Goal: Information Seeking & Learning: Find specific fact

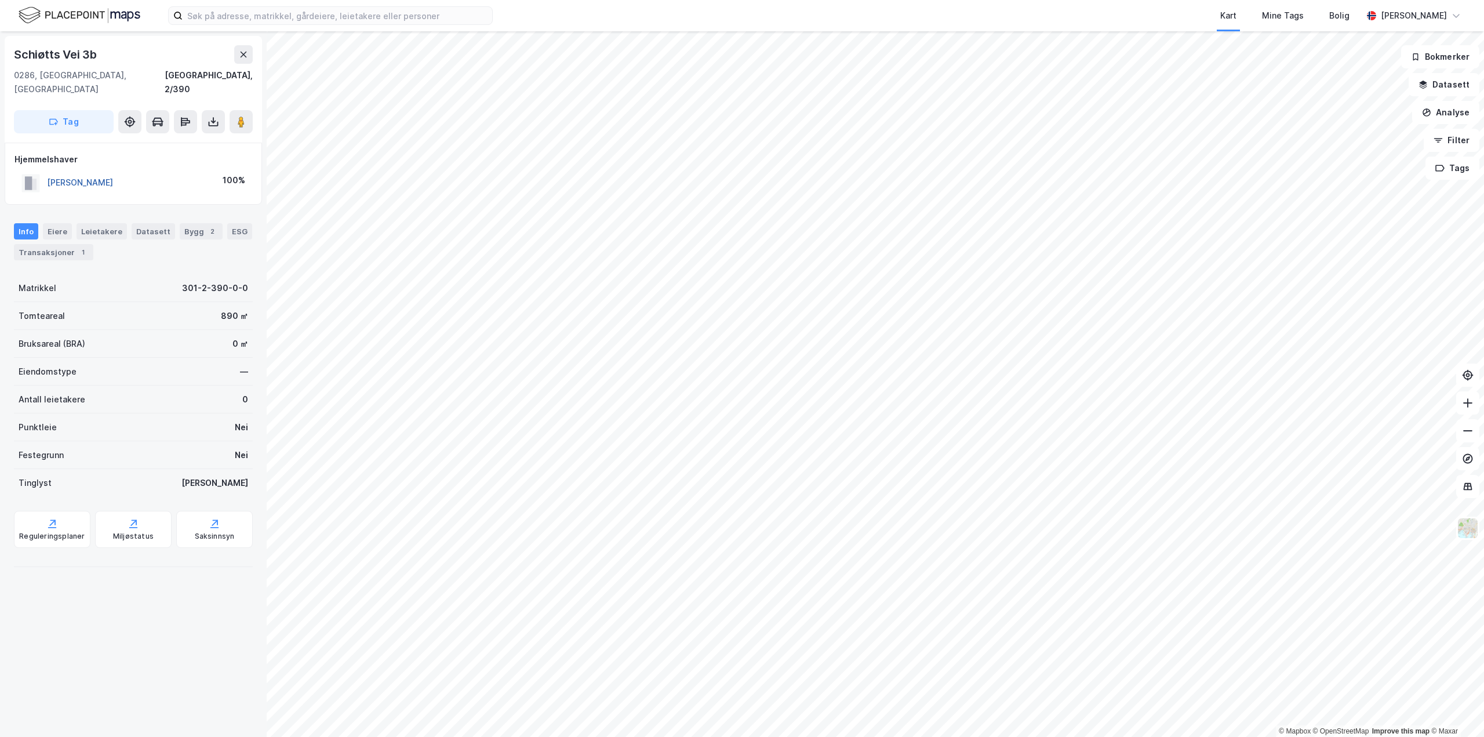
click at [0, 0] on button "[PERSON_NAME]" at bounding box center [0, 0] width 0 height 0
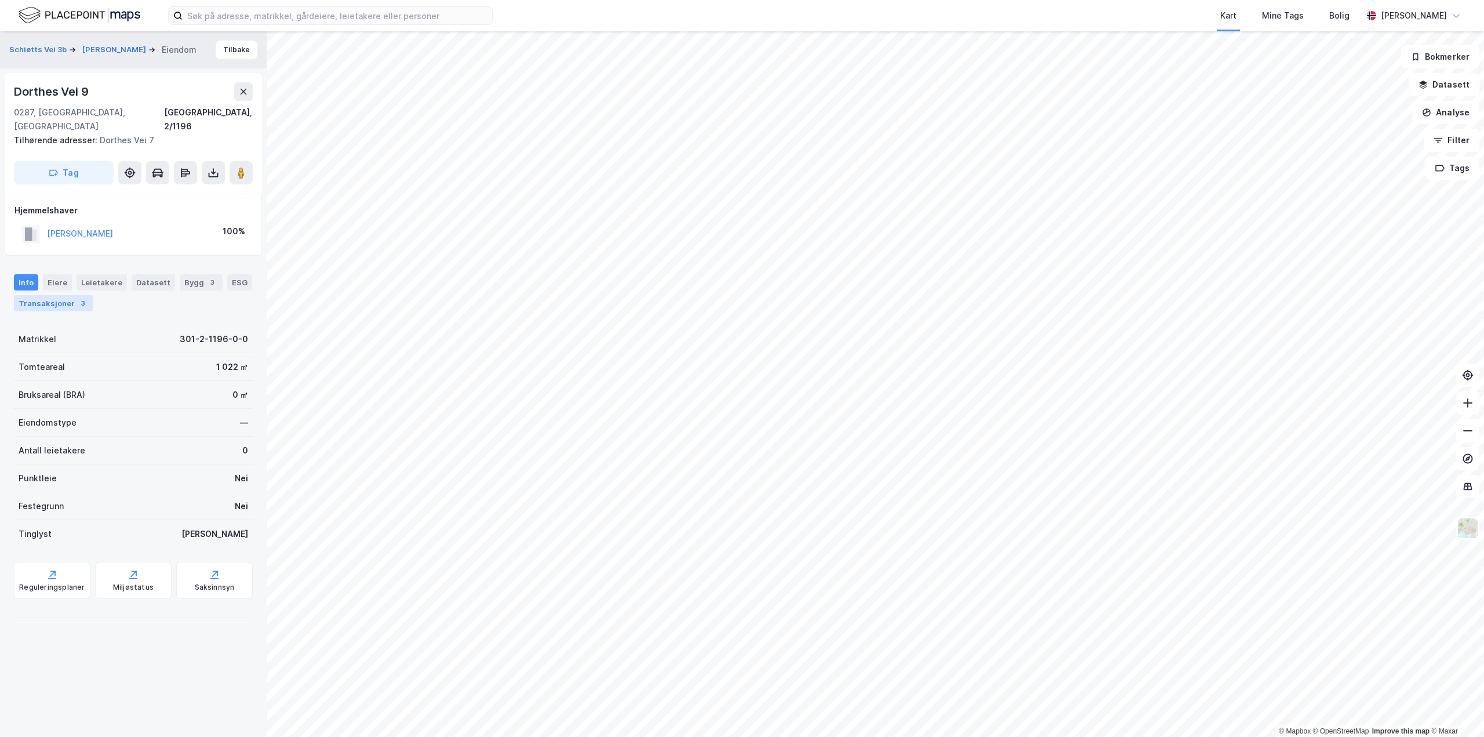
click at [60, 295] on div "Transaksjoner 3" at bounding box center [53, 303] width 79 height 16
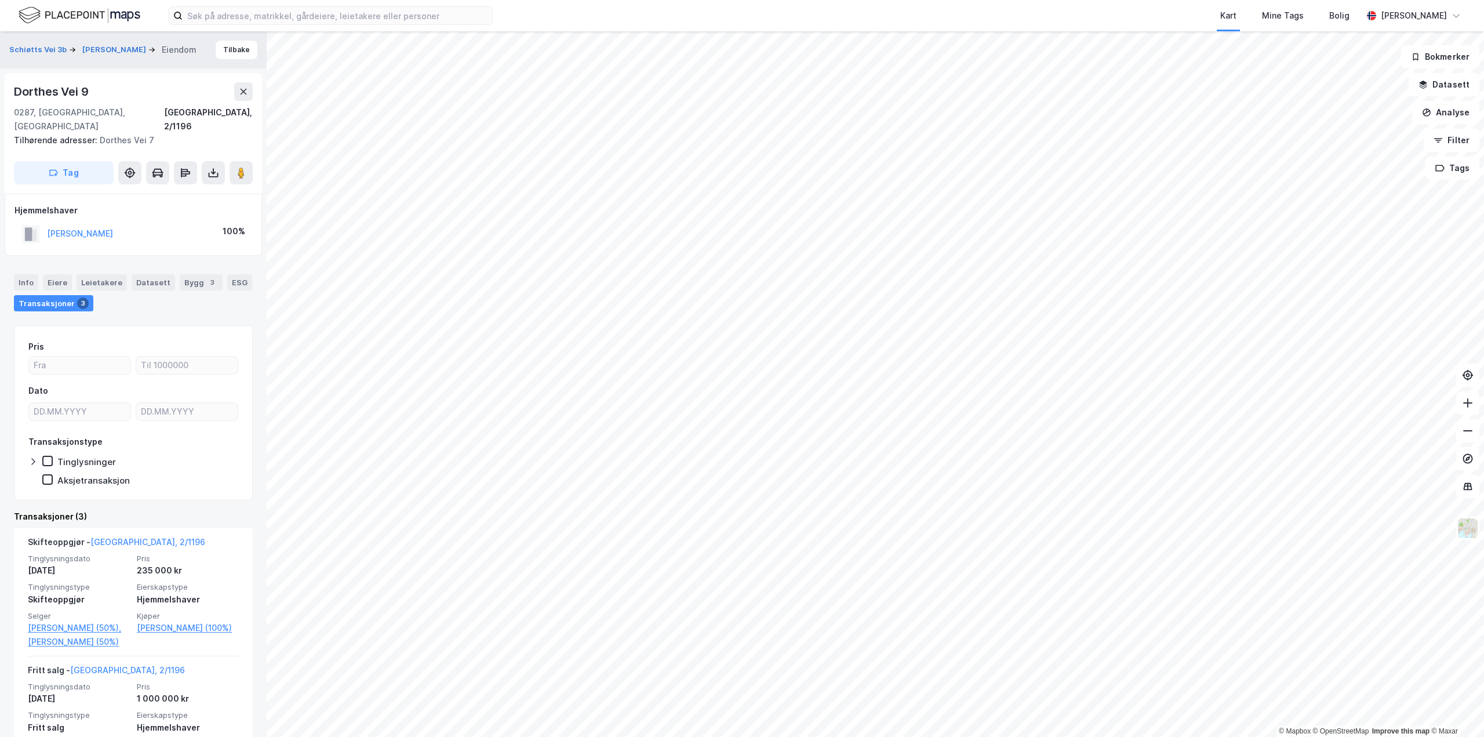
scroll to position [174, 0]
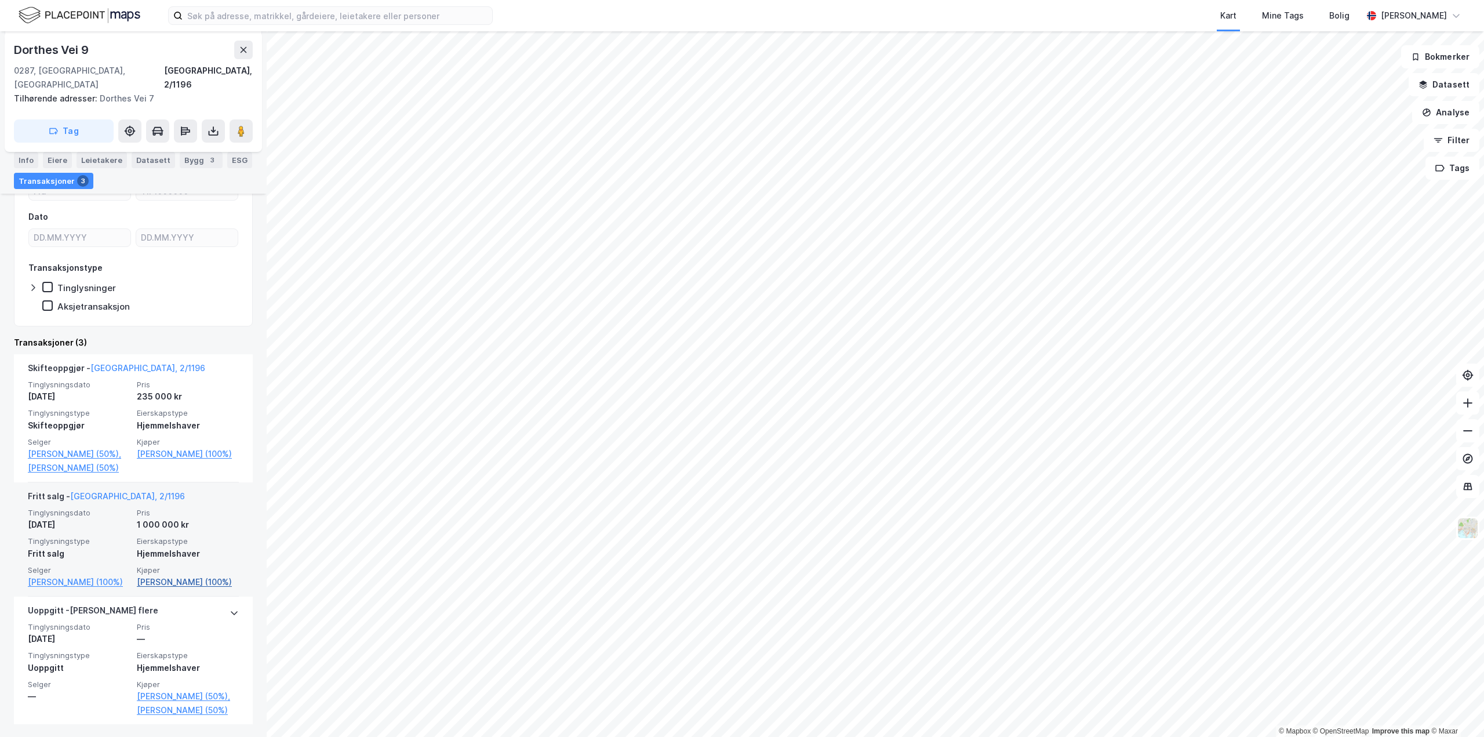
click at [163, 589] on link "[PERSON_NAME] (100%)" at bounding box center [188, 582] width 102 height 14
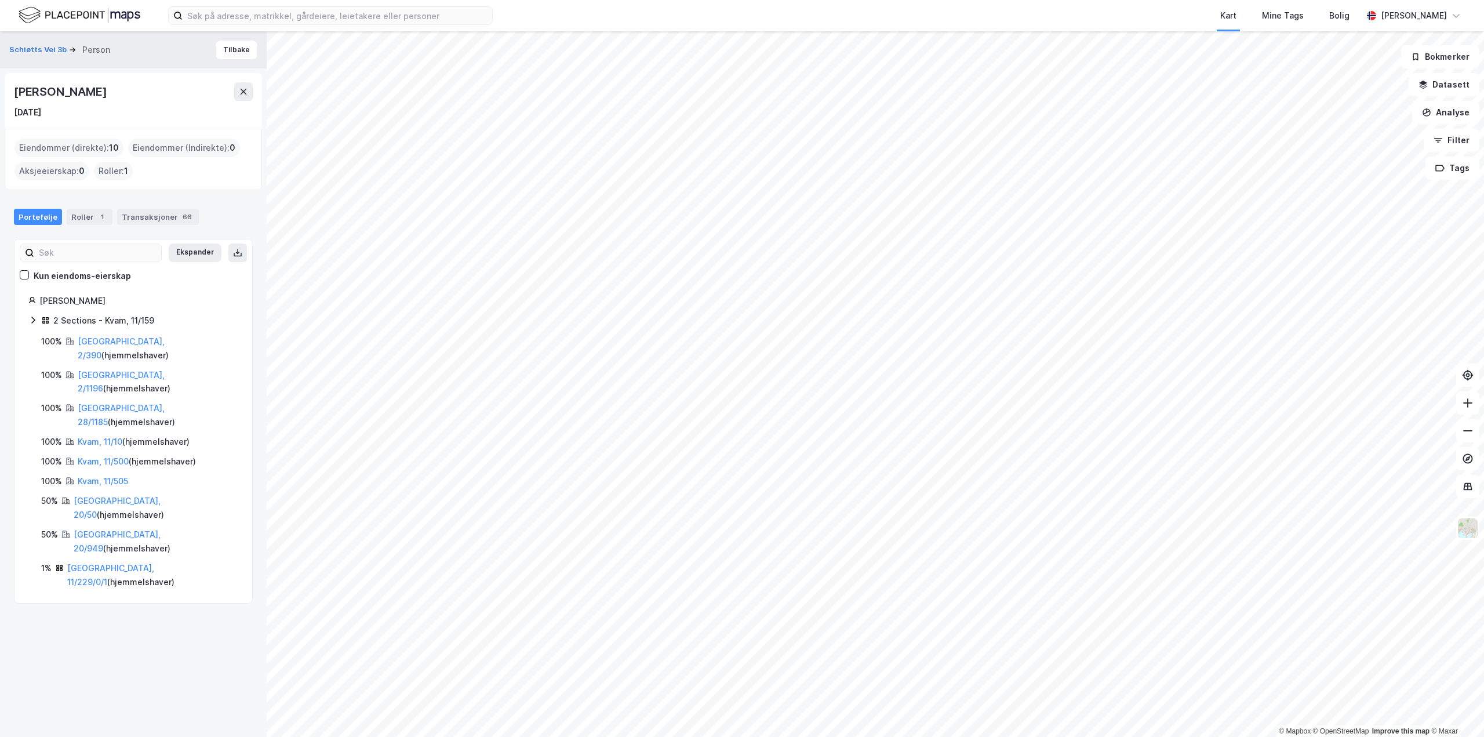
drag, startPoint x: 9, startPoint y: 90, endPoint x: 169, endPoint y: 83, distance: 160.1
click at [169, 83] on div "[PERSON_NAME] [DATE]" at bounding box center [133, 101] width 257 height 56
copy div "[PERSON_NAME]"
